Goal: Task Accomplishment & Management: Complete application form

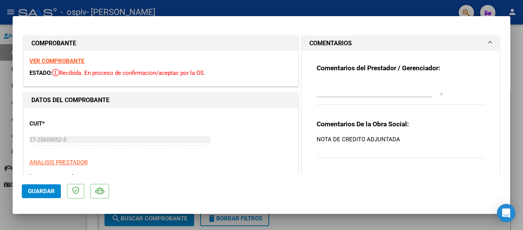
click at [517, 44] on div at bounding box center [261, 115] width 523 height 230
type input "$ 0,00"
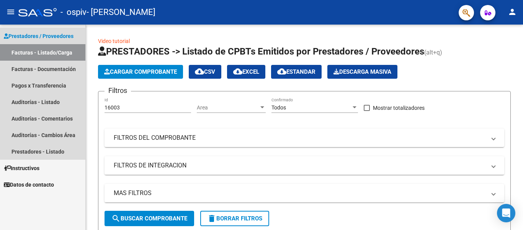
click at [54, 35] on span "Prestadores / Proveedores" at bounding box center [39, 36] width 70 height 8
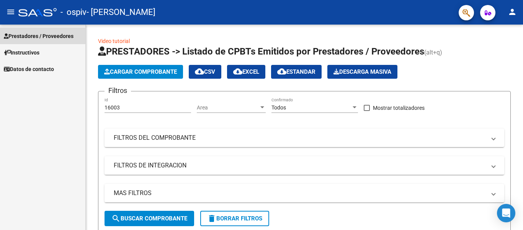
click at [54, 35] on span "Prestadores / Proveedores" at bounding box center [39, 36] width 70 height 8
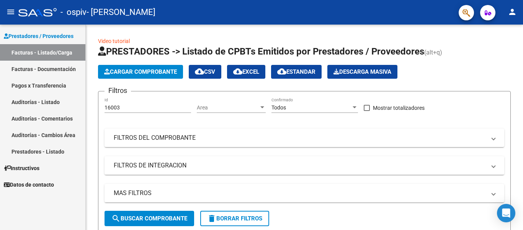
click at [54, 51] on link "Facturas - Listado/Carga" at bounding box center [42, 52] width 85 height 16
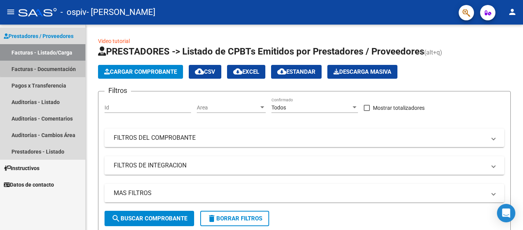
click at [54, 67] on link "Facturas - Documentación" at bounding box center [42, 69] width 85 height 16
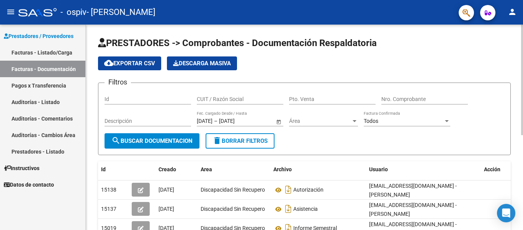
click at [521, 25] on div "PRESTADORES -> Comprobantes - Documentación Respaldatoria cloud_download Export…" at bounding box center [306, 222] width 440 height 394
click at [44, 53] on link "Facturas - Listado/Carga" at bounding box center [42, 52] width 85 height 16
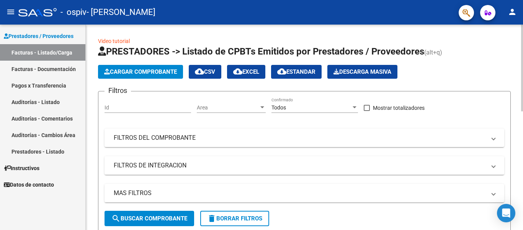
click at [132, 69] on span "Cargar Comprobante" at bounding box center [140, 71] width 73 height 7
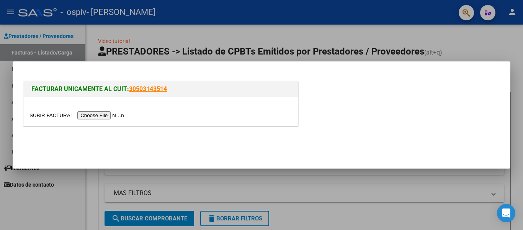
click at [110, 116] on input "file" at bounding box center [78, 115] width 97 height 8
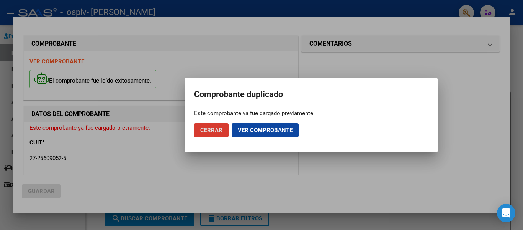
click at [221, 132] on span "Cerrar" at bounding box center [211, 129] width 22 height 7
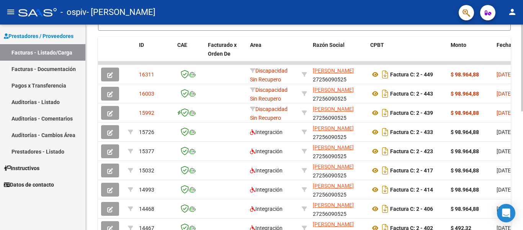
scroll to position [205, 0]
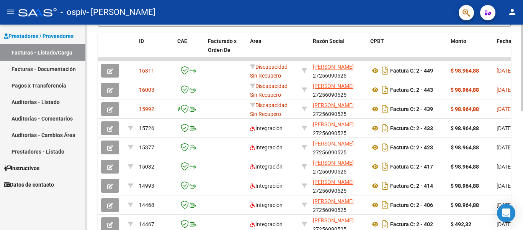
click at [510, 138] on div "Video tutorial PRESTADORES -> Listado de CPBTs Emitidos por Prestadores / Prove…" at bounding box center [306, 59] width 440 height 480
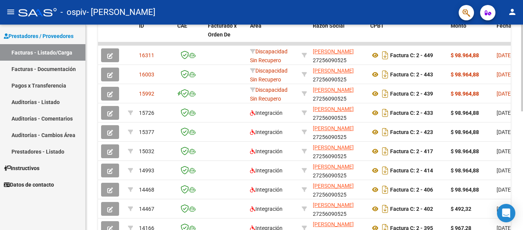
click at [519, 128] on div "Video tutorial PRESTADORES -> Listado de CPBTs Emitidos por Prestadores / Prove…" at bounding box center [306, 44] width 440 height 480
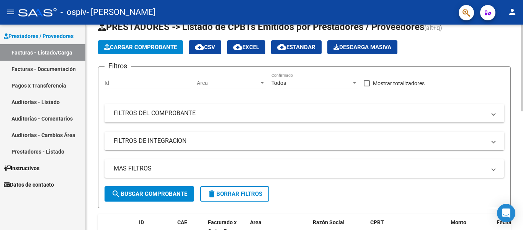
scroll to position [0, 0]
